Goal: Check status: Check status

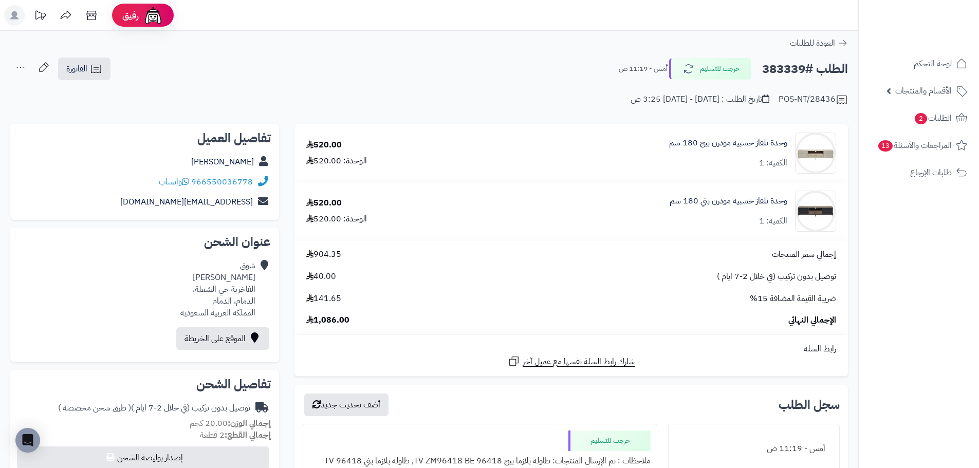
click at [794, 66] on h2 "الطلب #383339" at bounding box center [805, 69] width 86 height 21
copy h2 "383339"
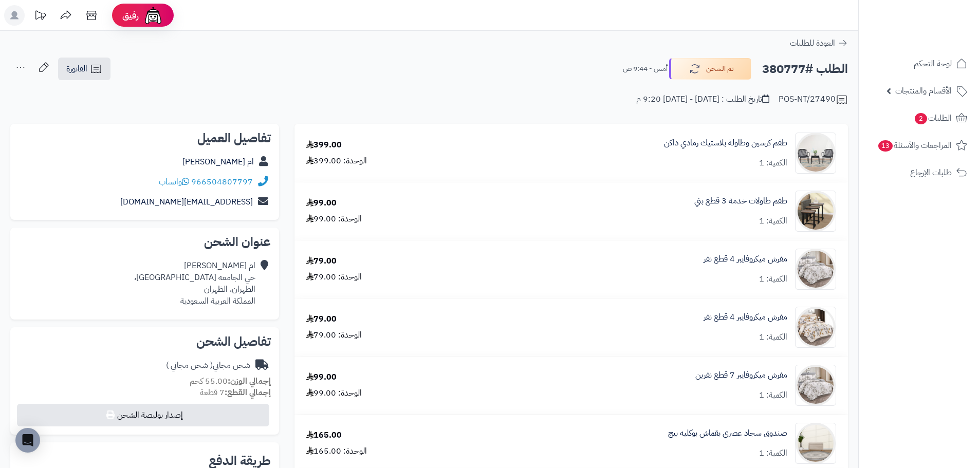
click at [791, 70] on h2 "الطلب #380777" at bounding box center [805, 69] width 86 height 21
copy h2 "380777"
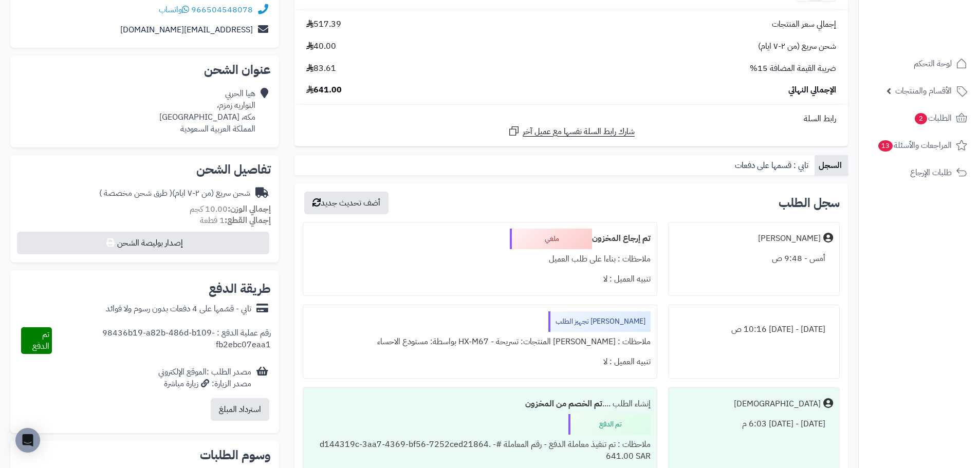
scroll to position [154, 0]
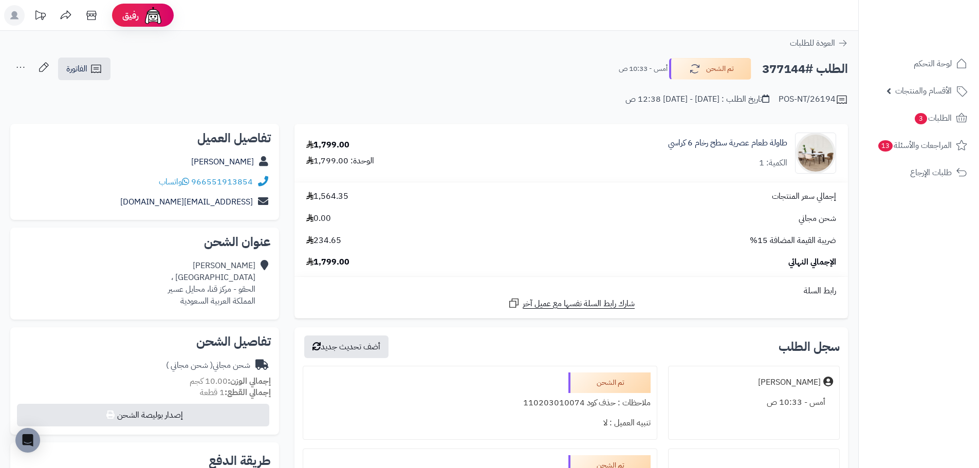
click at [785, 75] on h2 "الطلب #377144" at bounding box center [805, 69] width 86 height 21
copy h2 "377144"
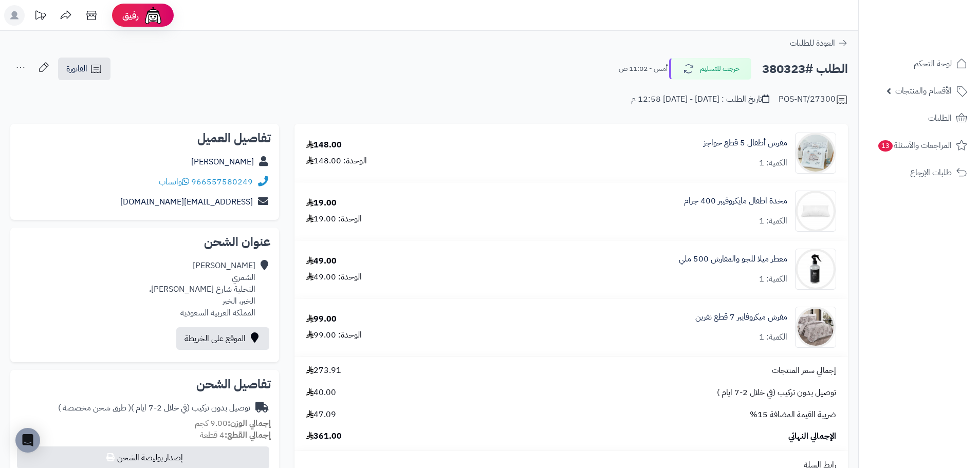
click at [783, 65] on h2 "الطلب #380323" at bounding box center [805, 69] width 86 height 21
copy h2 "380323"
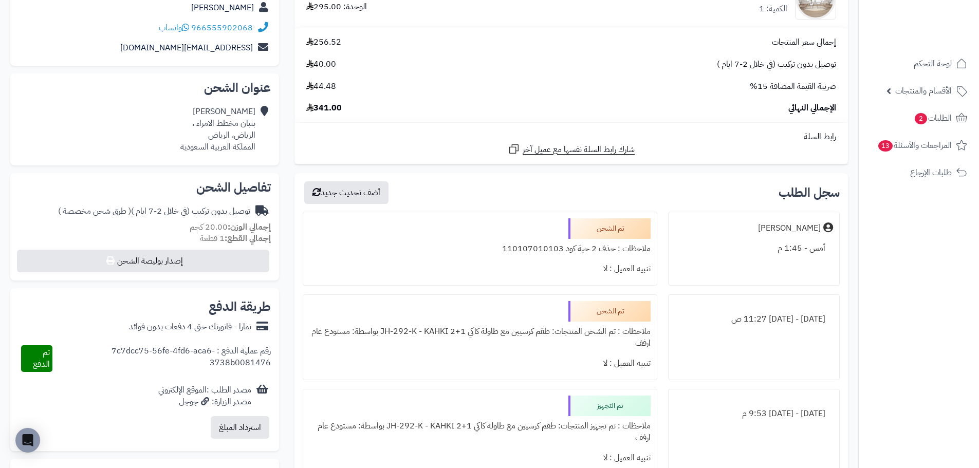
scroll to position [51, 0]
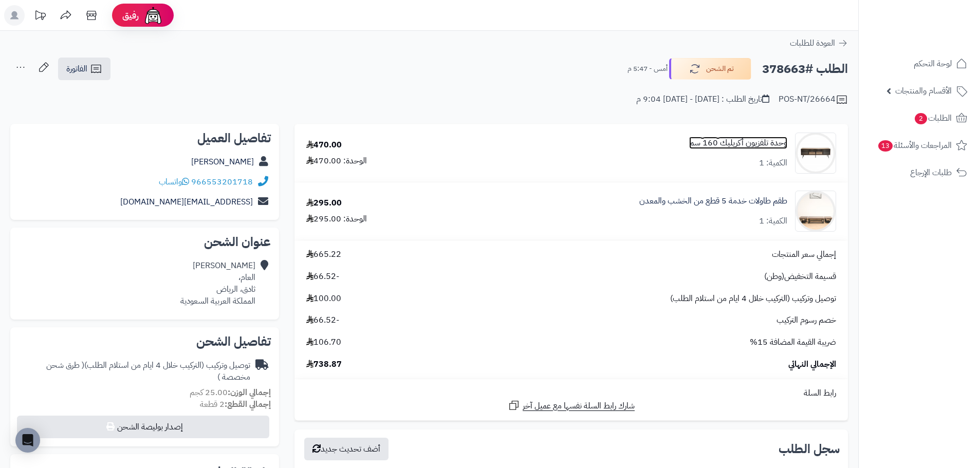
click at [728, 143] on link "وحدة تلفزيون أكريليك 160 سم" at bounding box center [738, 143] width 98 height 12
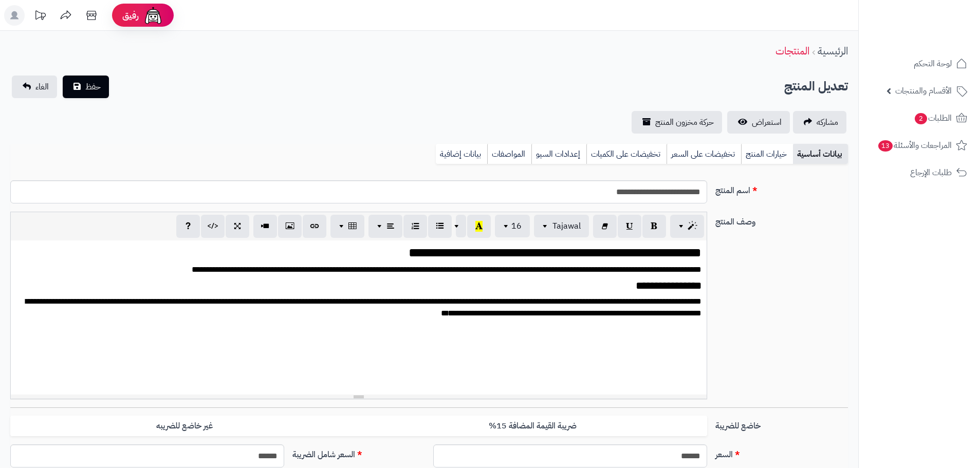
scroll to position [2282, 0]
click at [772, 118] on span "استعراض" at bounding box center [767, 122] width 30 height 12
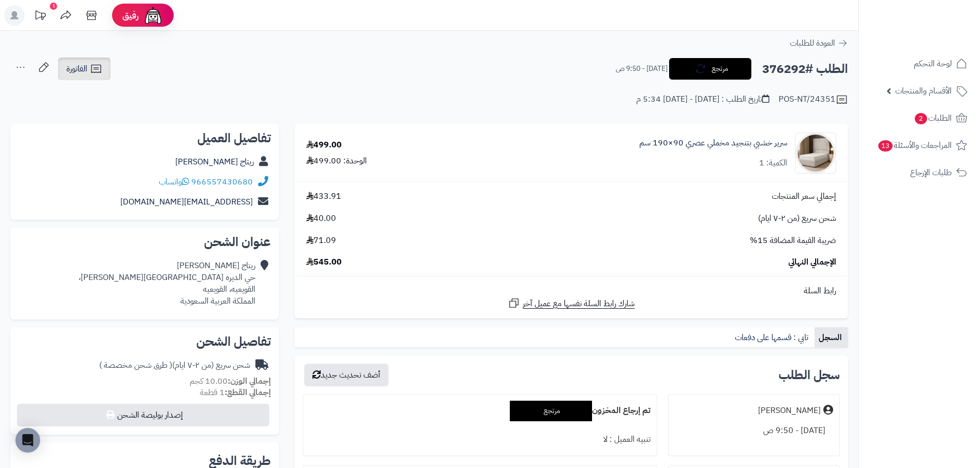
click at [84, 72] on span "الفاتورة" at bounding box center [76, 69] width 21 height 12
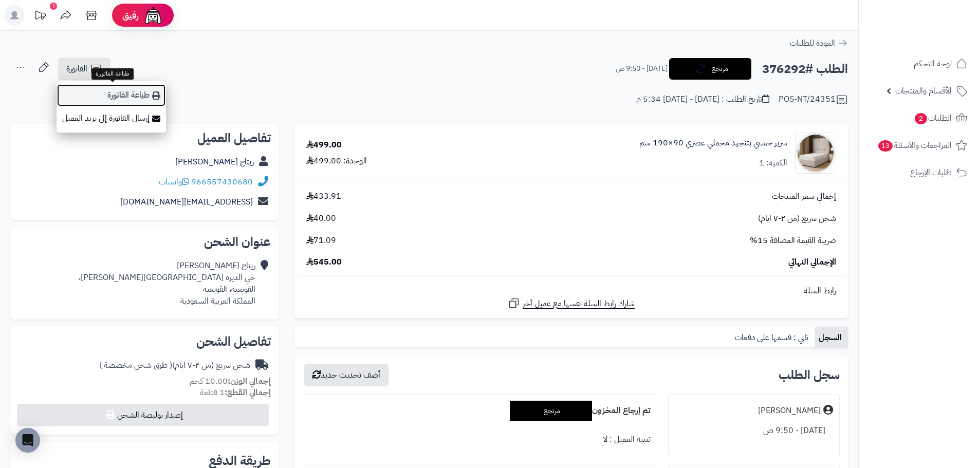
click at [132, 99] on link "طباعة الفاتورة" at bounding box center [111, 95] width 109 height 23
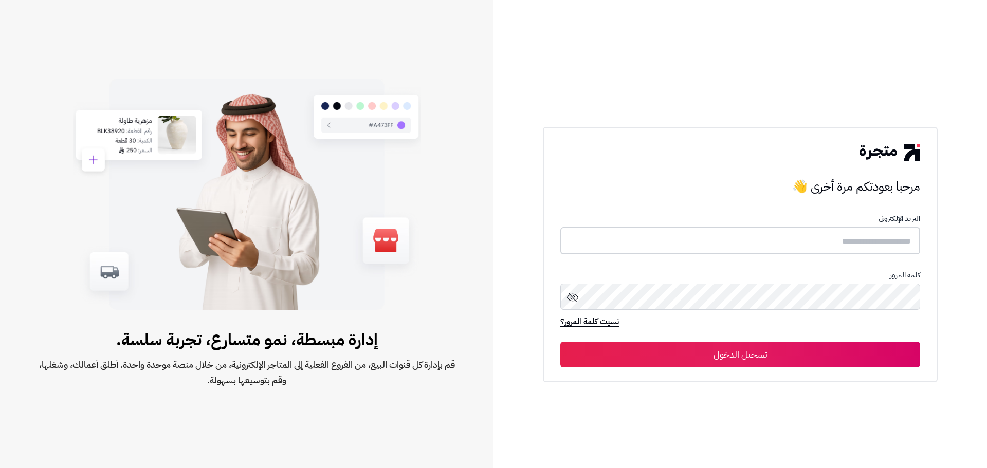
type input "**********"
click at [734, 354] on button "تسجيل الدخول" at bounding box center [740, 354] width 360 height 26
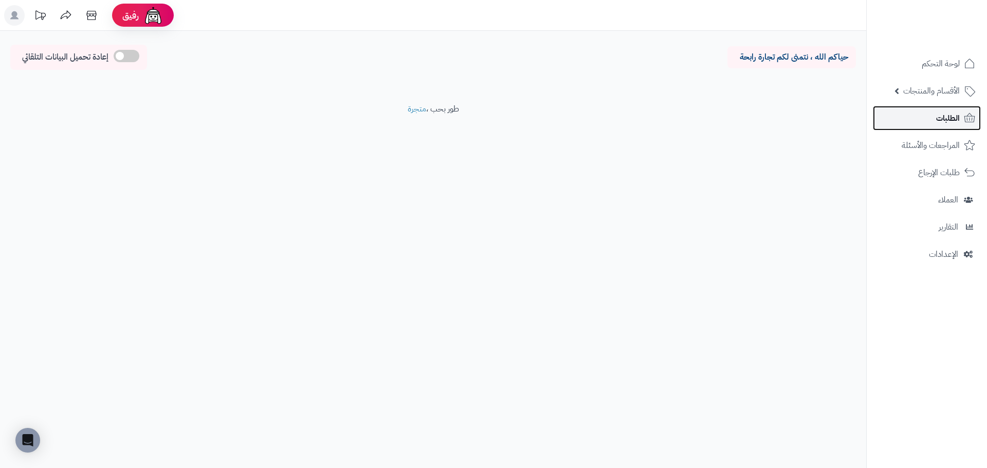
click at [928, 113] on link "الطلبات" at bounding box center [927, 118] width 108 height 25
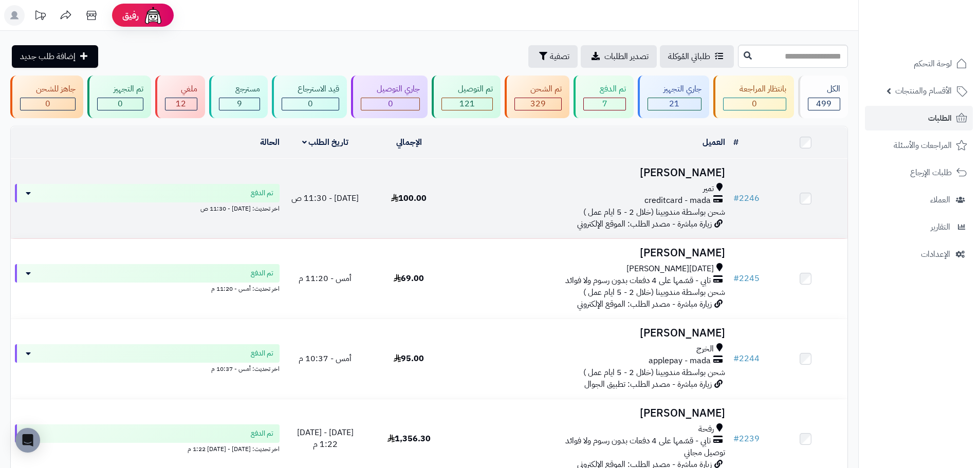
click at [586, 210] on span "شحن بواسطة مندوبينا (خلال 2 - 5 ايام عمل )" at bounding box center [654, 212] width 142 height 12
